Goal: Task Accomplishment & Management: Manage account settings

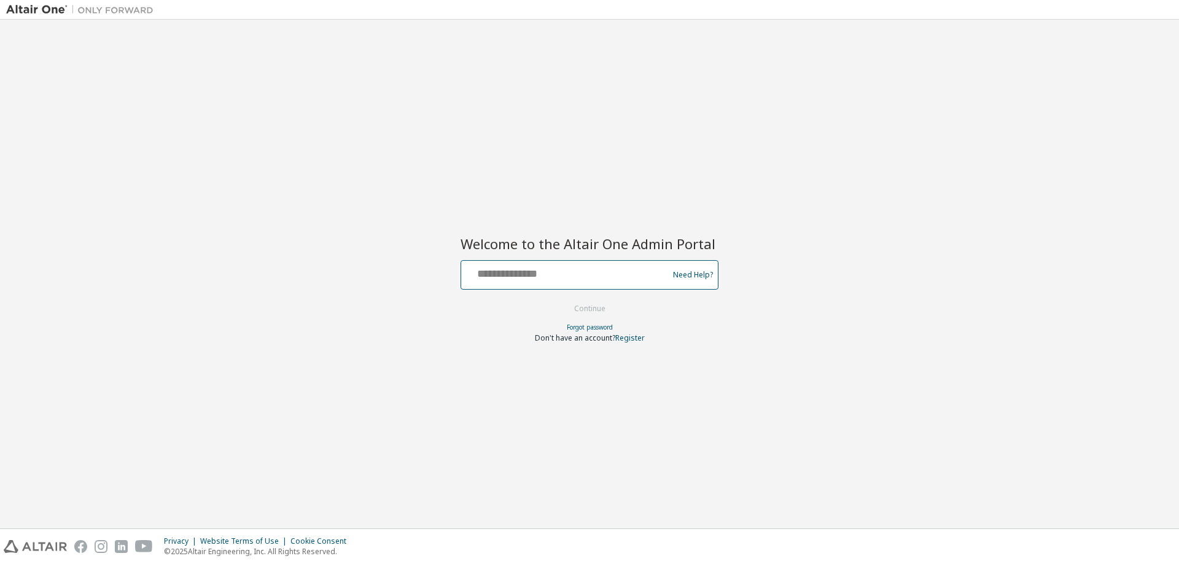
drag, startPoint x: 599, startPoint y: 273, endPoint x: 593, endPoint y: 280, distance: 9.6
click at [599, 273] on input "text" at bounding box center [566, 272] width 201 height 18
type input "**********"
click at [576, 314] on button "Continue" at bounding box center [589, 309] width 57 height 18
